Goal: Task Accomplishment & Management: Use online tool/utility

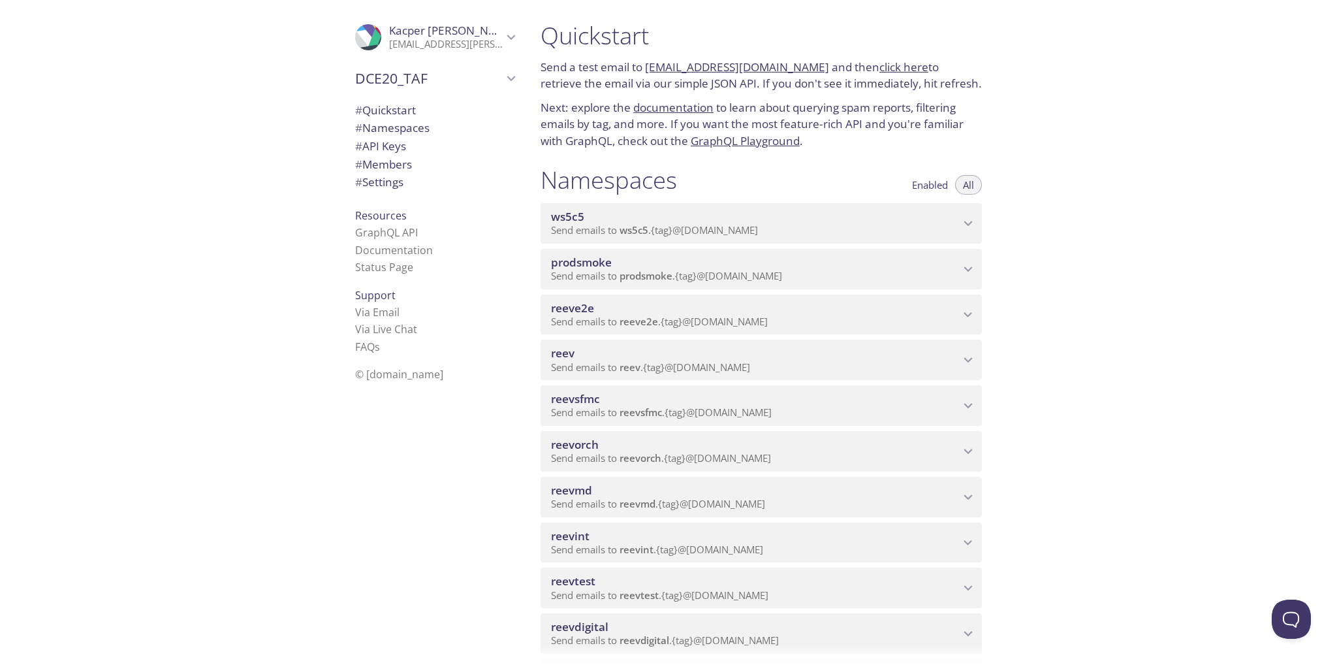
scroll to position [196, 0]
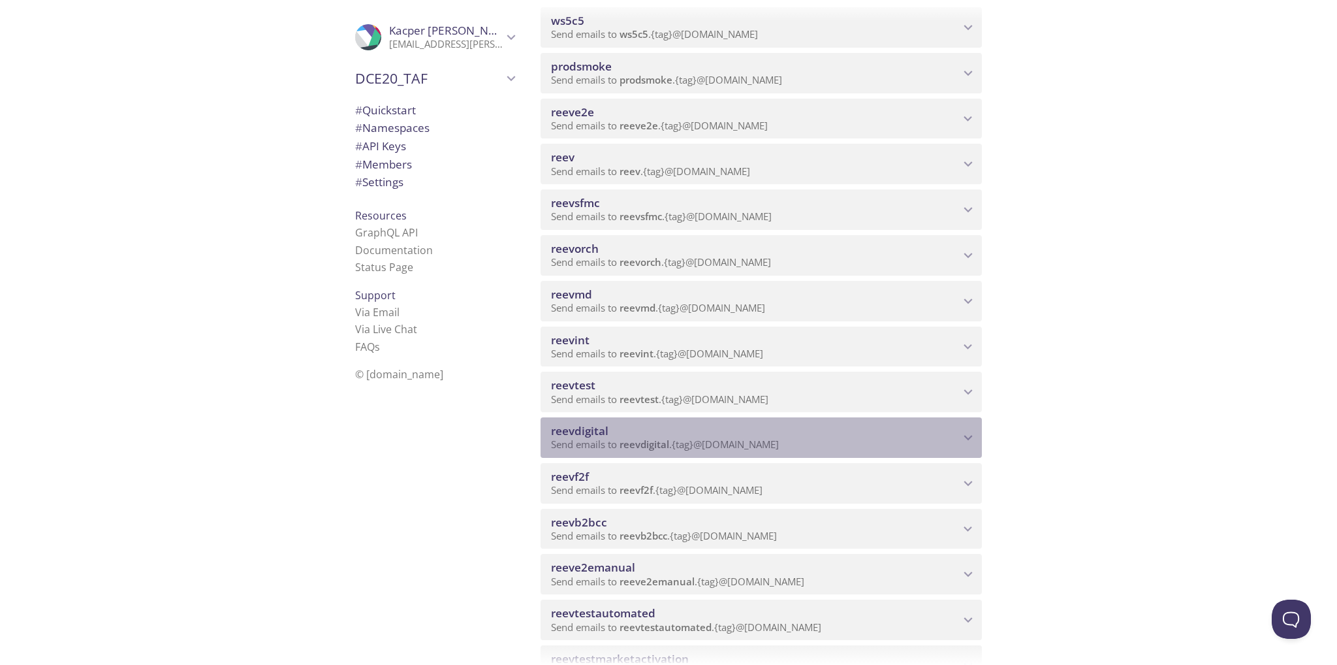
click at [761, 450] on span "Send emails to reevdigital . {tag} @[DOMAIN_NAME]" at bounding box center [665, 443] width 228 height 13
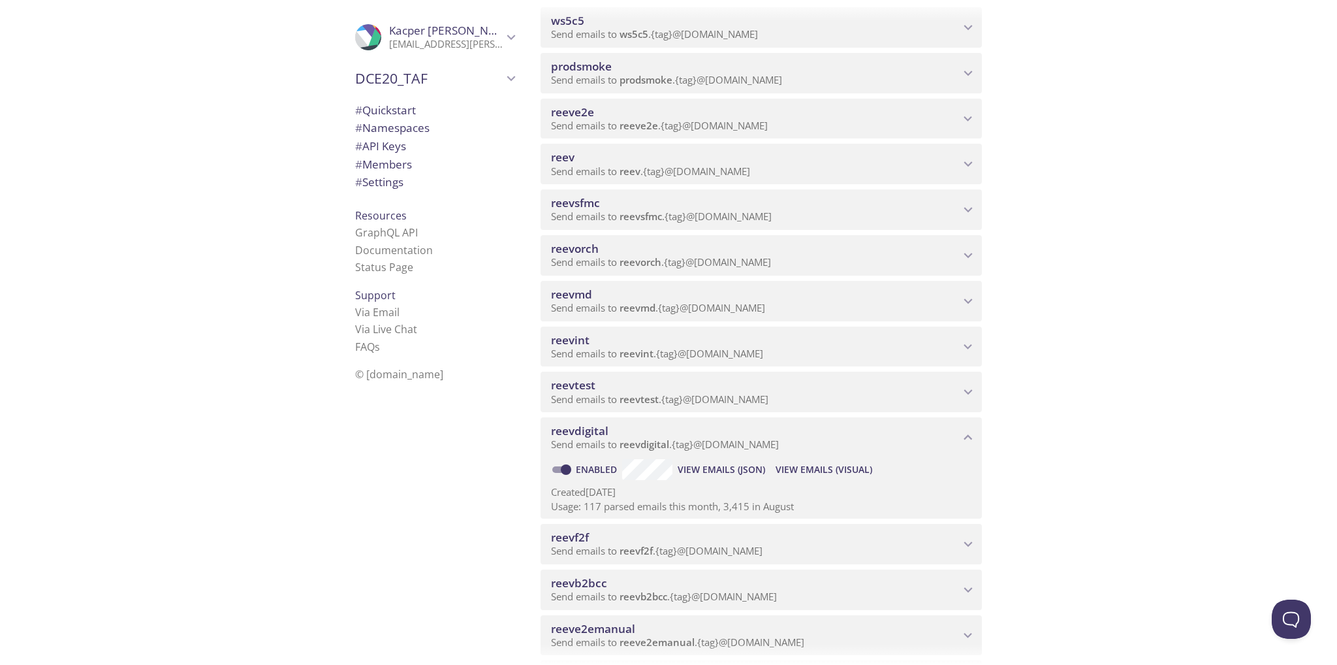
click at [816, 471] on span "View Emails (Visual)" at bounding box center [824, 470] width 97 height 16
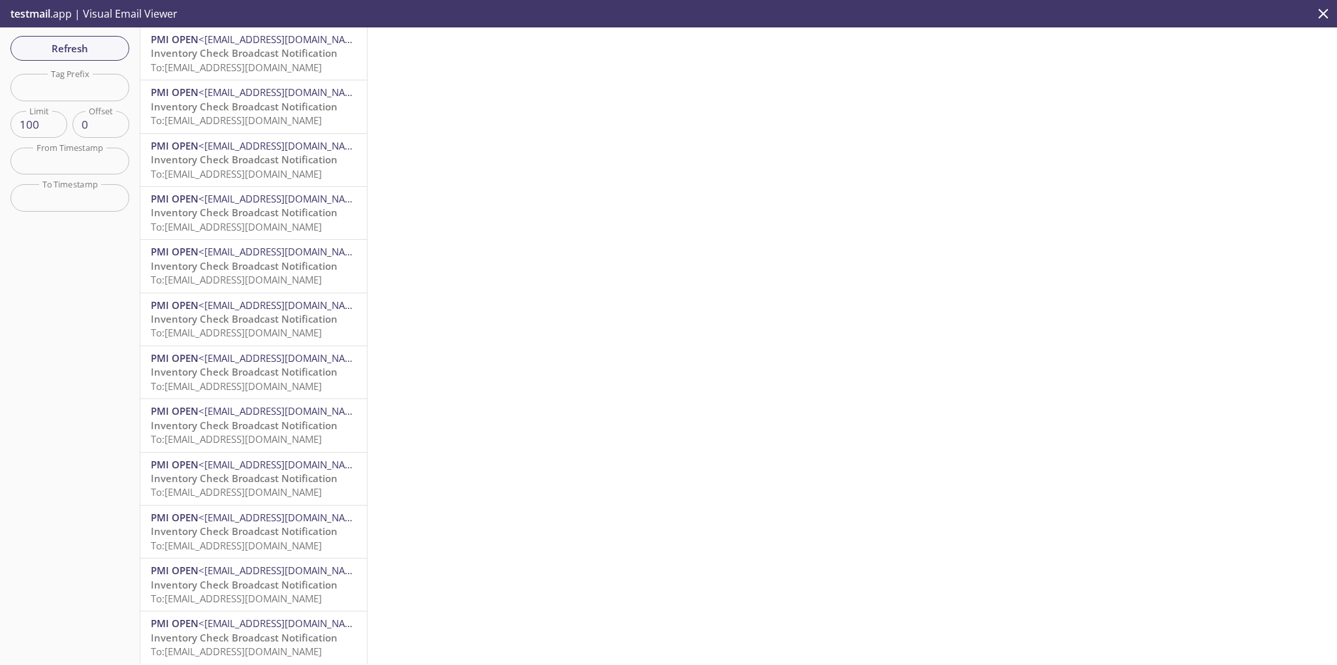
click at [89, 90] on input "text" at bounding box center [69, 87] width 119 height 27
paste input "reevdigital.jack_email_and_mobile"
drag, startPoint x: 21, startPoint y: 89, endPoint x: -7, endPoint y: 89, distance: 27.4
click at [0, 89] on html ".cls-1 { fill: #6d5ca8; } .cls-2 { fill: #3fc191; } .cls-3 { fill: #3b4752; } .…" at bounding box center [668, 332] width 1337 height 665
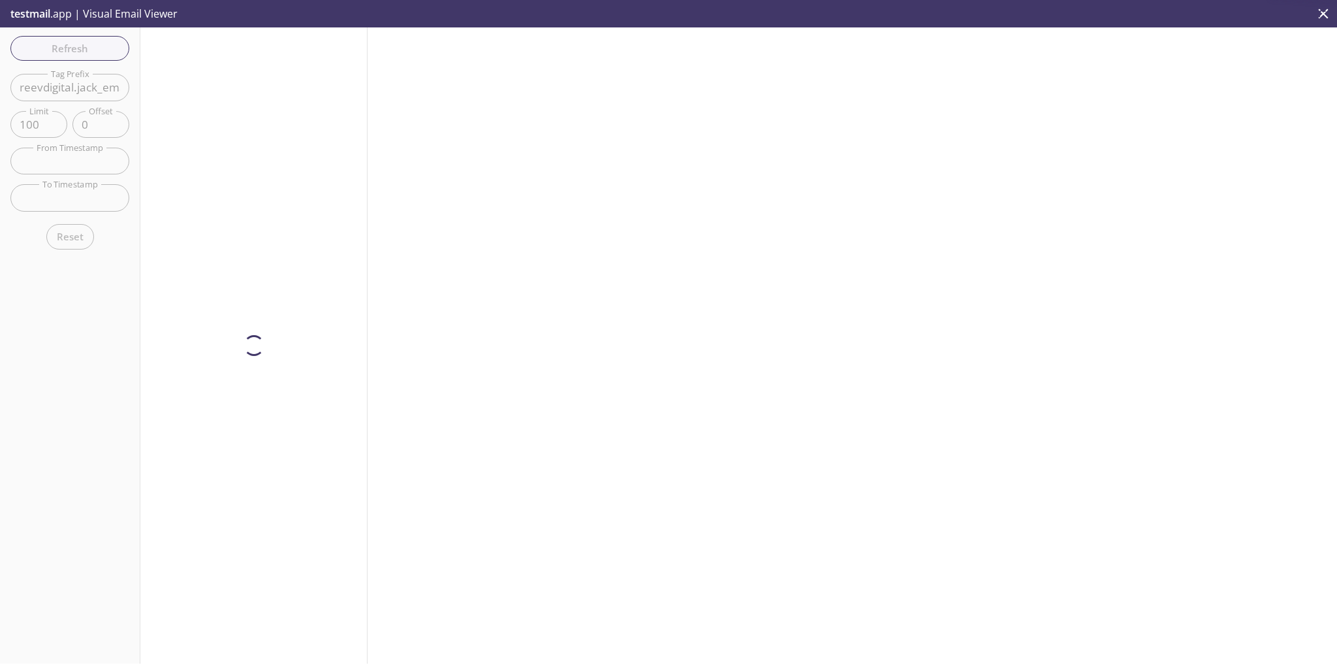
click at [75, 87] on input "reevdigital.jack_email_and_mobile" at bounding box center [69, 87] width 119 height 27
click at [75, 88] on input "reevdigital.jack_email_and_mobile" at bounding box center [69, 87] width 119 height 27
drag, startPoint x: 78, startPoint y: 88, endPoint x: -2, endPoint y: 89, distance: 79.7
click at [0, 89] on html ".cls-1 { fill: #6d5ca8; } .cls-2 { fill: #3fc191; } .cls-3 { fill: #3b4752; } .…" at bounding box center [668, 332] width 1337 height 665
type input "jack_email_and_mobile"
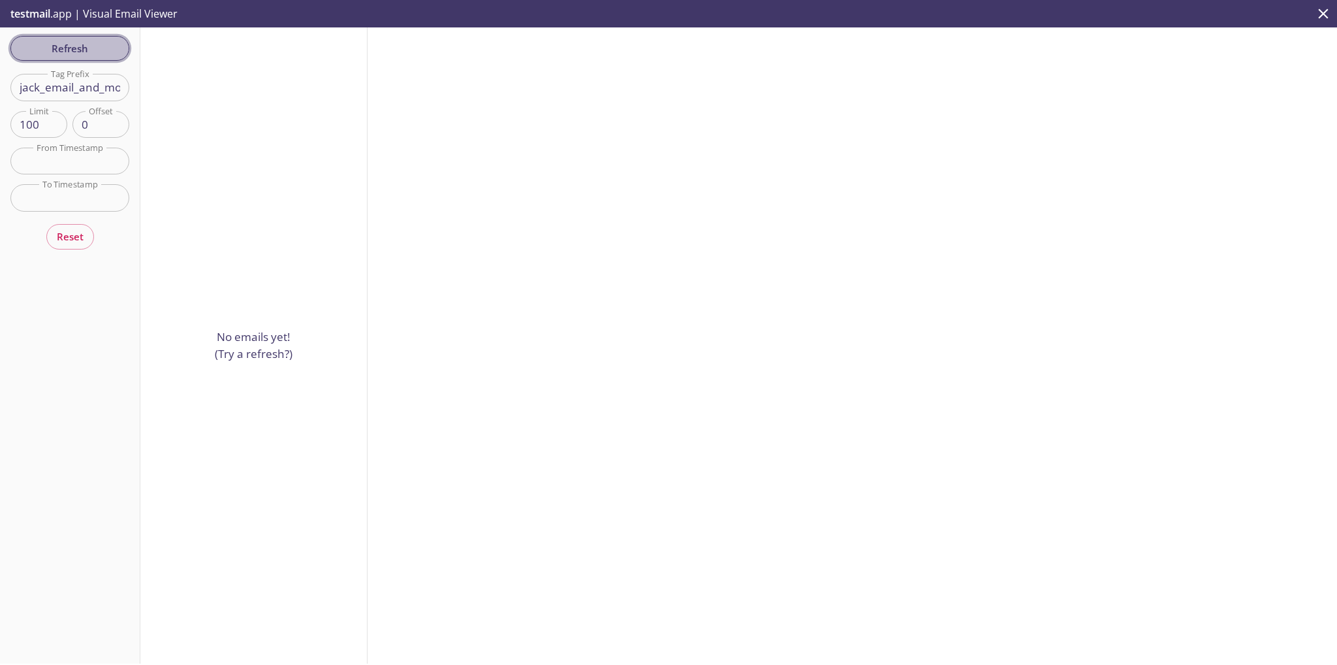
click at [80, 46] on span "Refresh" at bounding box center [70, 48] width 98 height 17
click at [78, 42] on span "Refresh" at bounding box center [70, 48] width 98 height 17
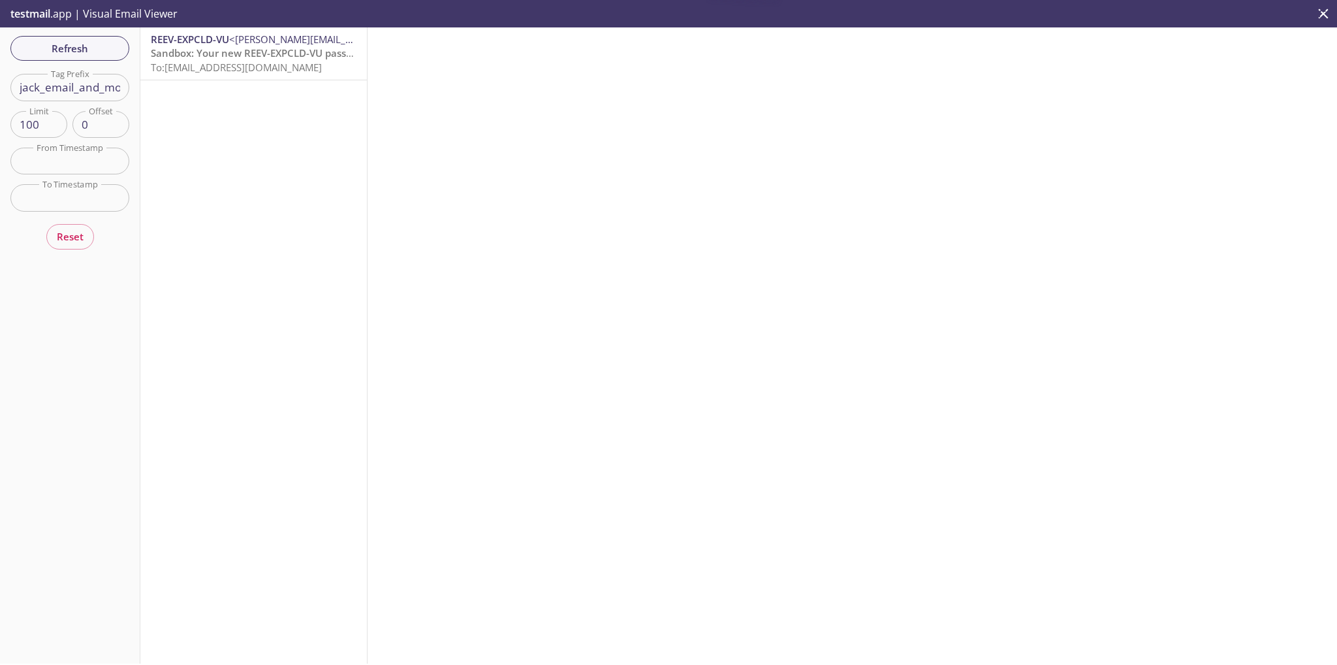
click at [272, 71] on span "To: [EMAIL_ADDRESS][DOMAIN_NAME]" at bounding box center [236, 67] width 171 height 13
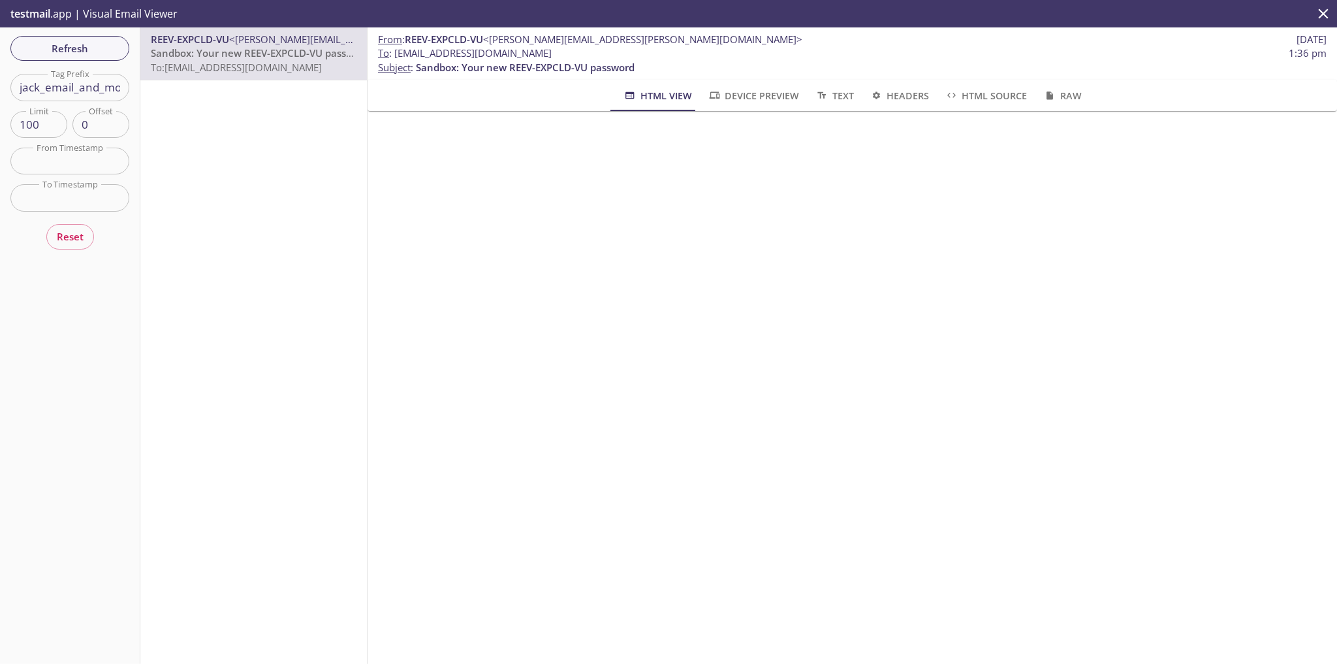
scroll to position [0, 10]
click at [57, 55] on span "Refresh" at bounding box center [70, 48] width 98 height 17
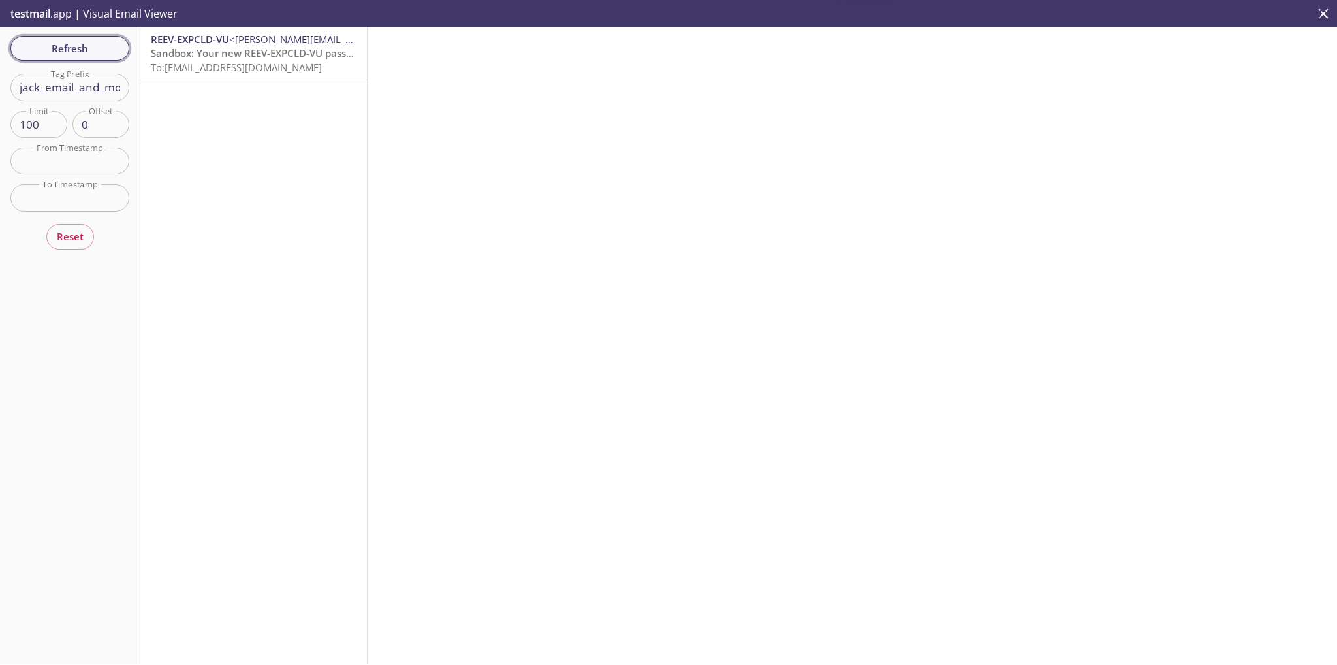
click at [76, 57] on button "Refresh" at bounding box center [69, 48] width 119 height 25
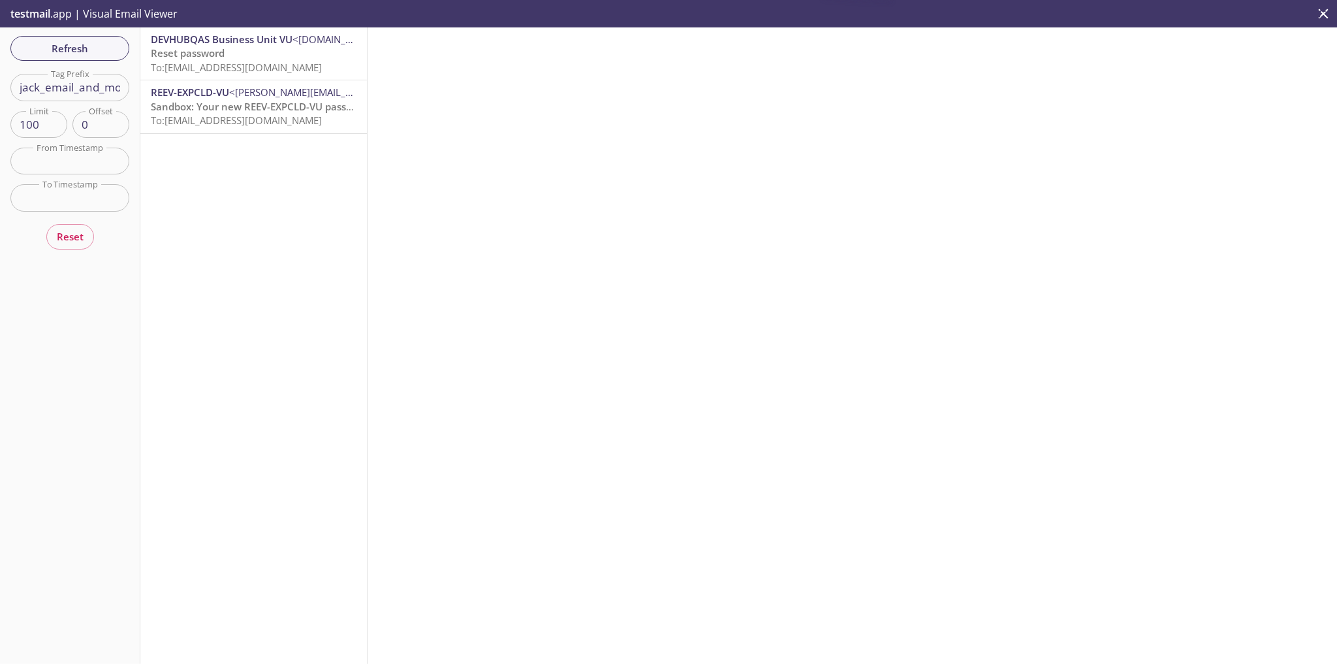
click at [268, 65] on span "To: [EMAIL_ADDRESS][DOMAIN_NAME]" at bounding box center [236, 67] width 171 height 13
